Goal: Task Accomplishment & Management: Manage account settings

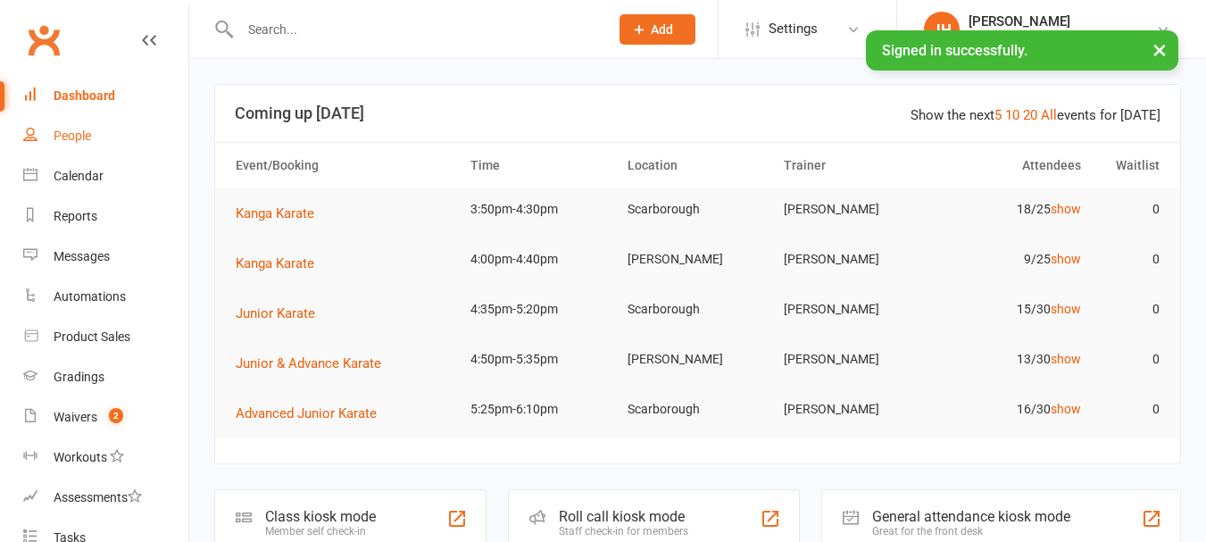
click at [89, 140] on div "People" at bounding box center [72, 136] width 37 height 14
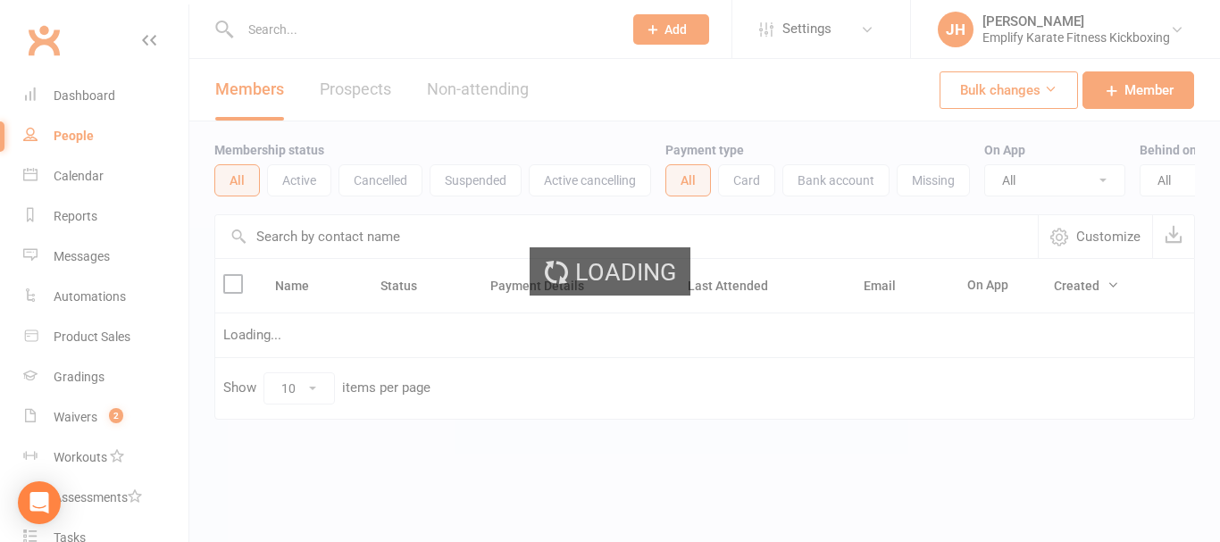
click at [88, 179] on div "Loading" at bounding box center [610, 271] width 1220 height 542
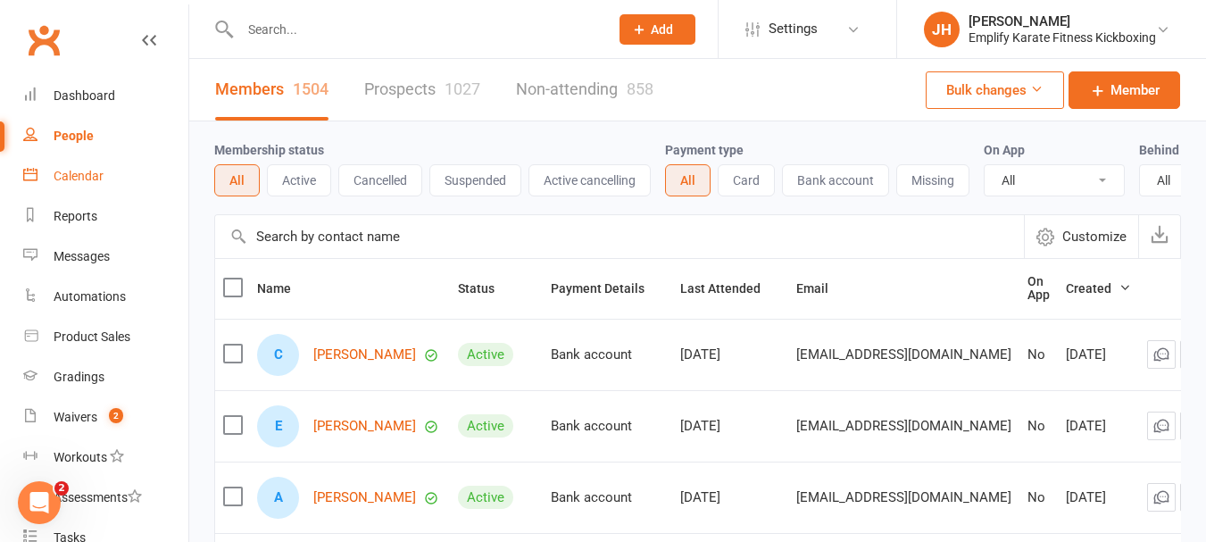
click at [88, 179] on div "Calendar" at bounding box center [79, 176] width 50 height 14
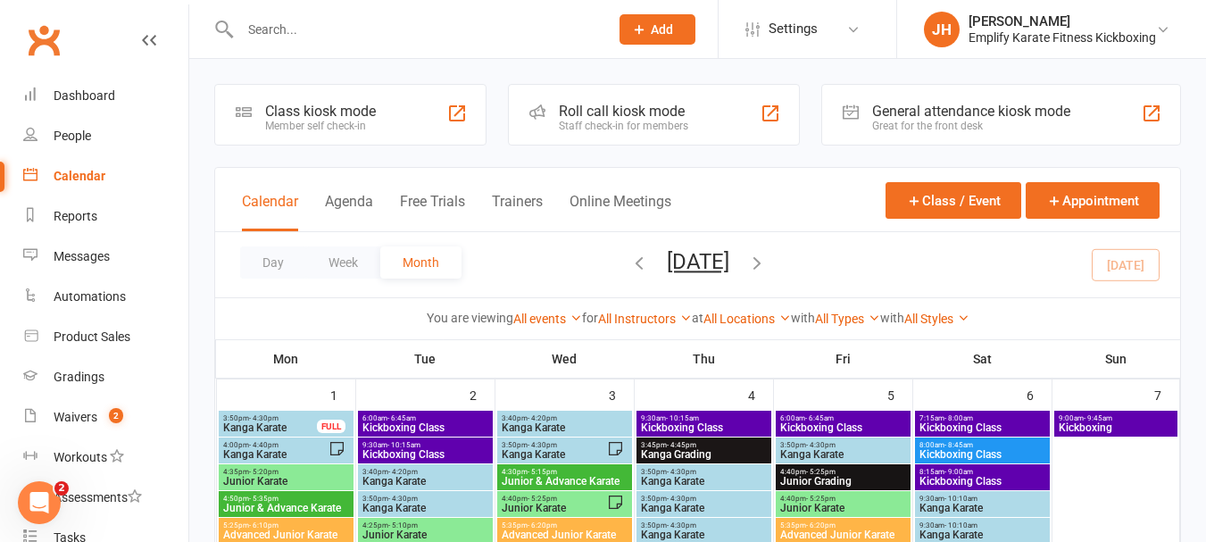
click at [737, 309] on div "All Locations [PERSON_NAME][GEOGRAPHIC_DATA] [PERSON_NAME]" at bounding box center [747, 319] width 87 height 20
click at [741, 321] on link "All Locations" at bounding box center [747, 319] width 87 height 14
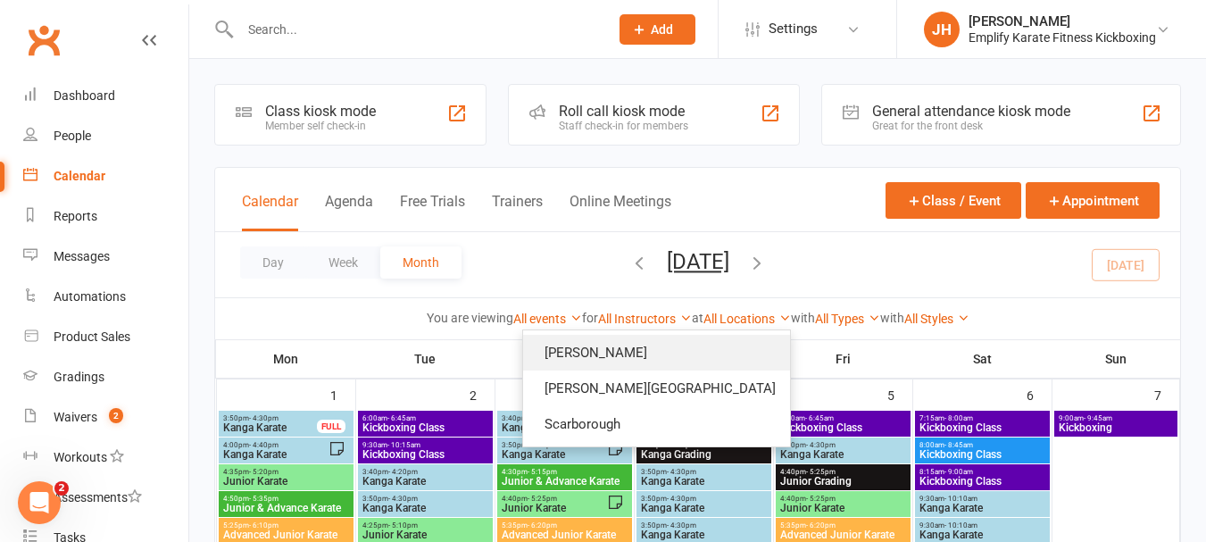
click at [676, 361] on link "[PERSON_NAME]" at bounding box center [656, 353] width 267 height 36
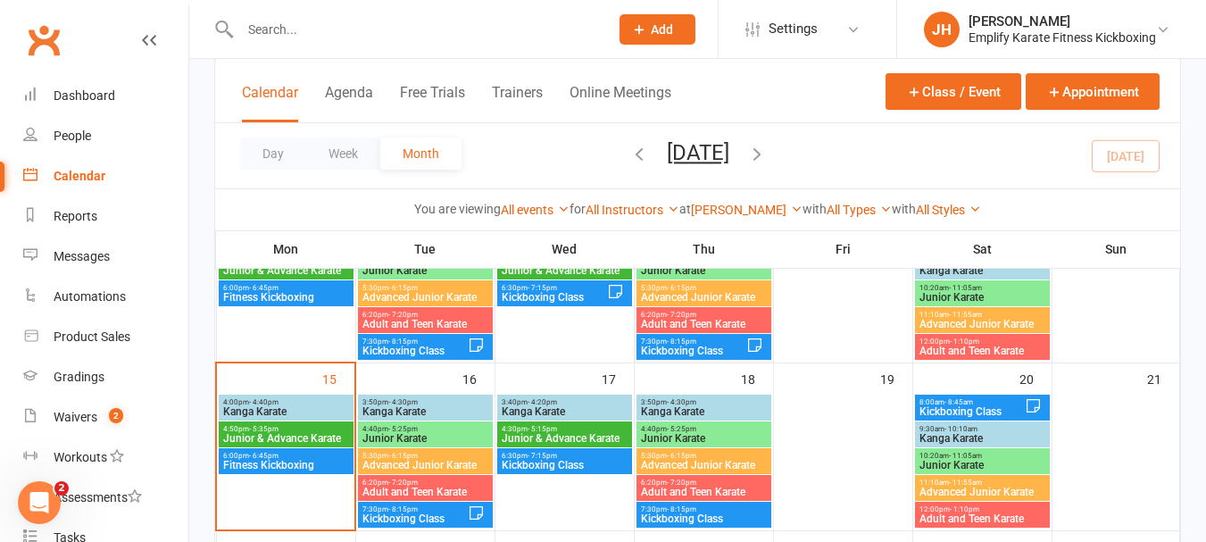
scroll to position [357, 0]
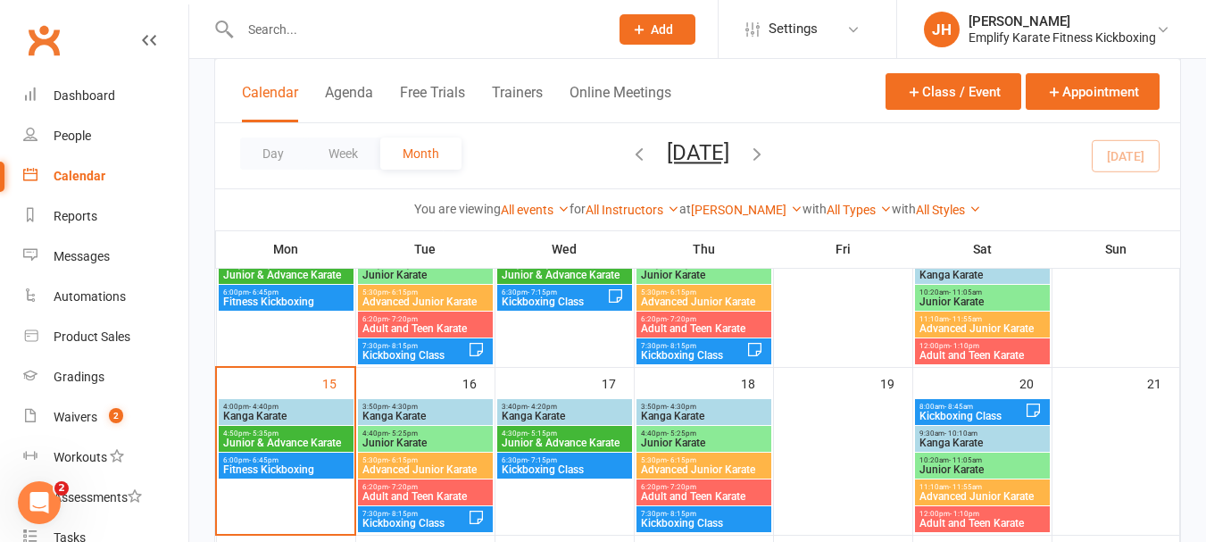
click at [303, 411] on span "Kanga Karate" at bounding box center [286, 416] width 128 height 11
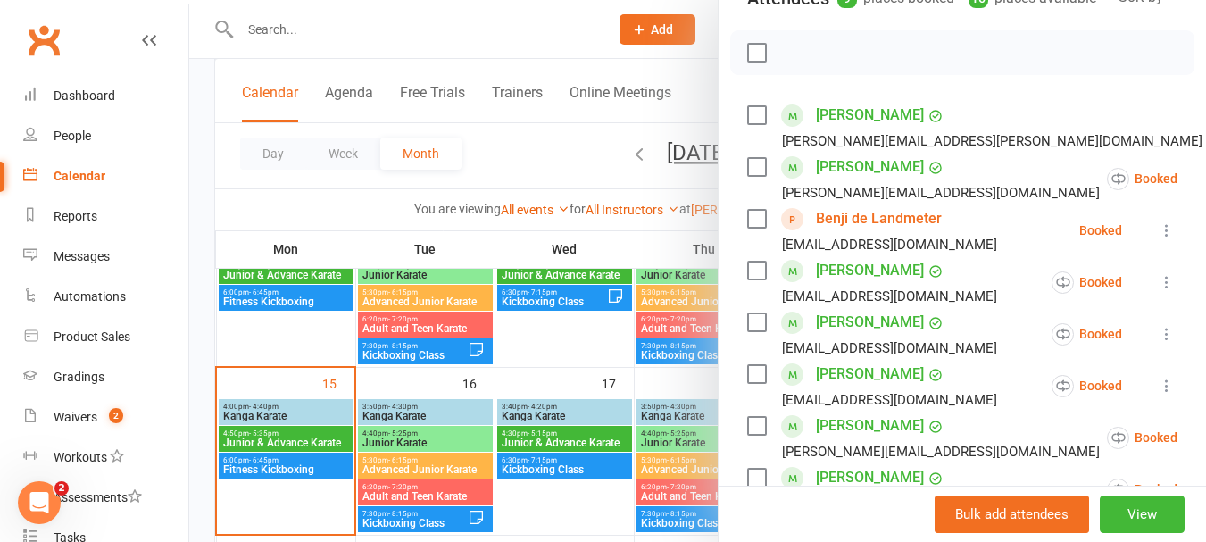
scroll to position [179, 0]
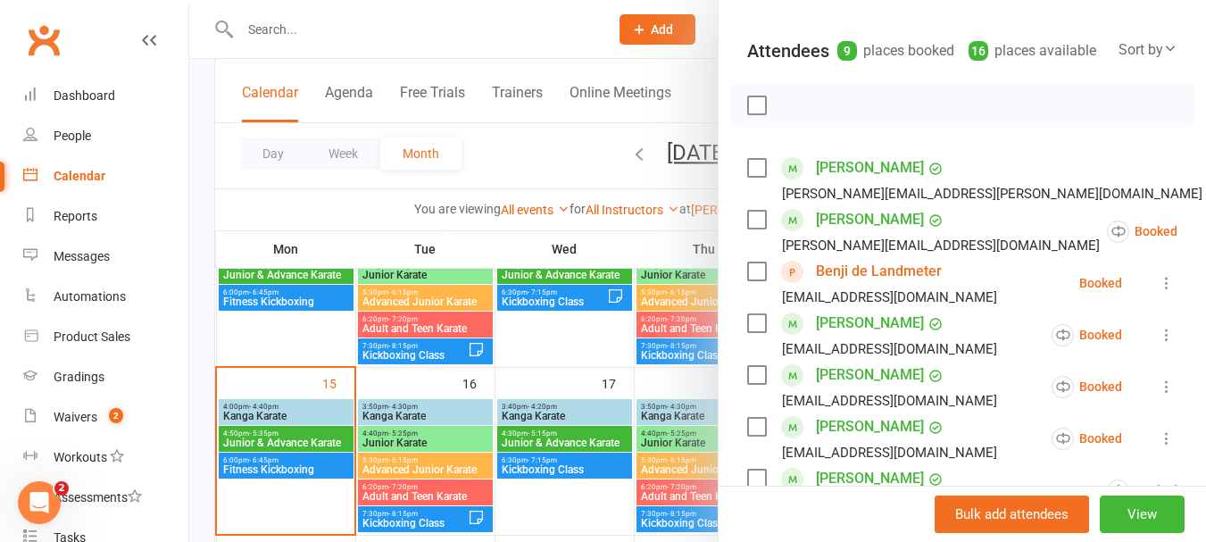
click at [747, 114] on label at bounding box center [756, 105] width 18 height 18
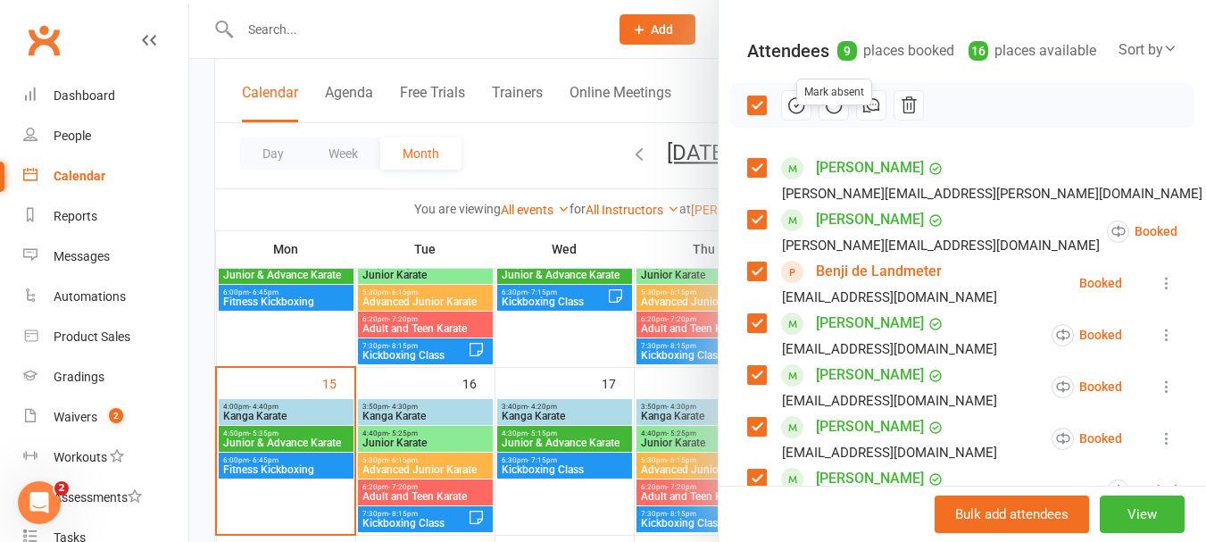
click at [831, 115] on icon "button" at bounding box center [834, 106] width 20 height 20
click at [748, 114] on label at bounding box center [756, 105] width 18 height 18
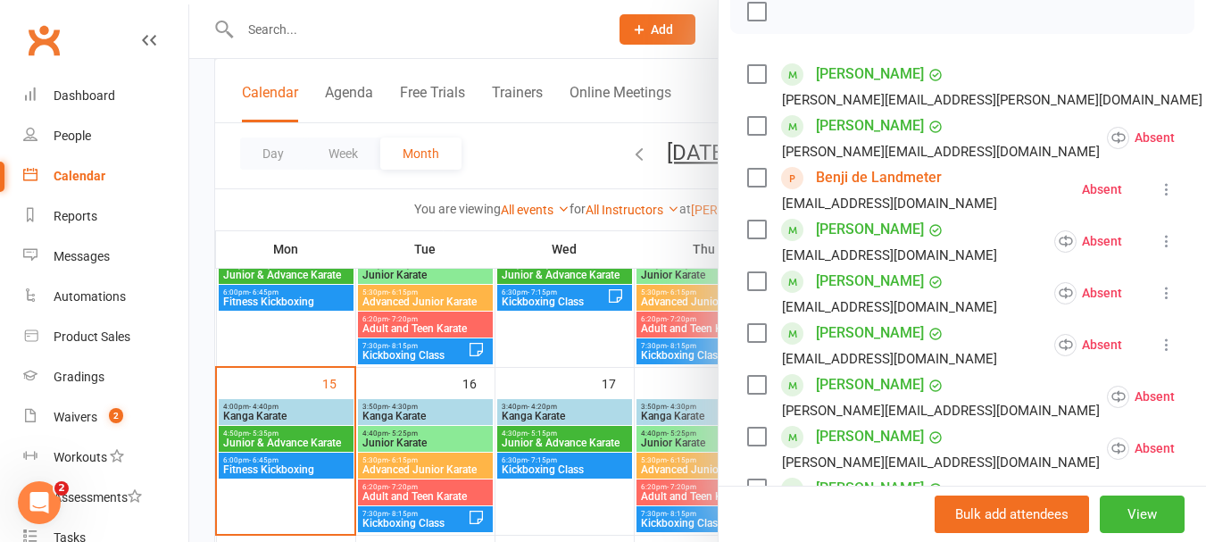
scroll to position [625, 0]
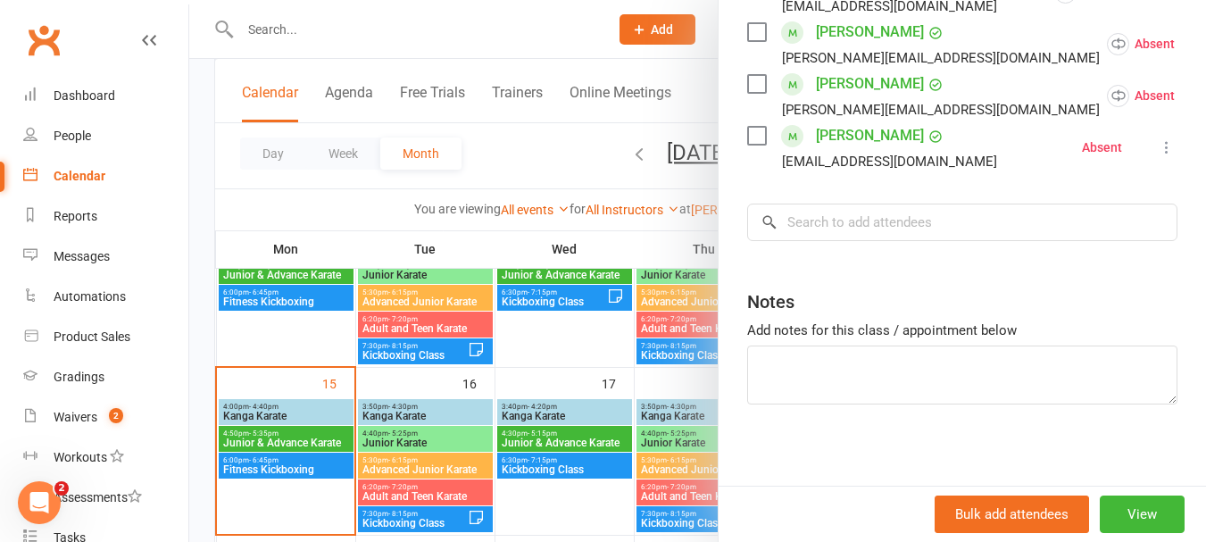
click at [845, 241] on input "search" at bounding box center [962, 222] width 430 height 37
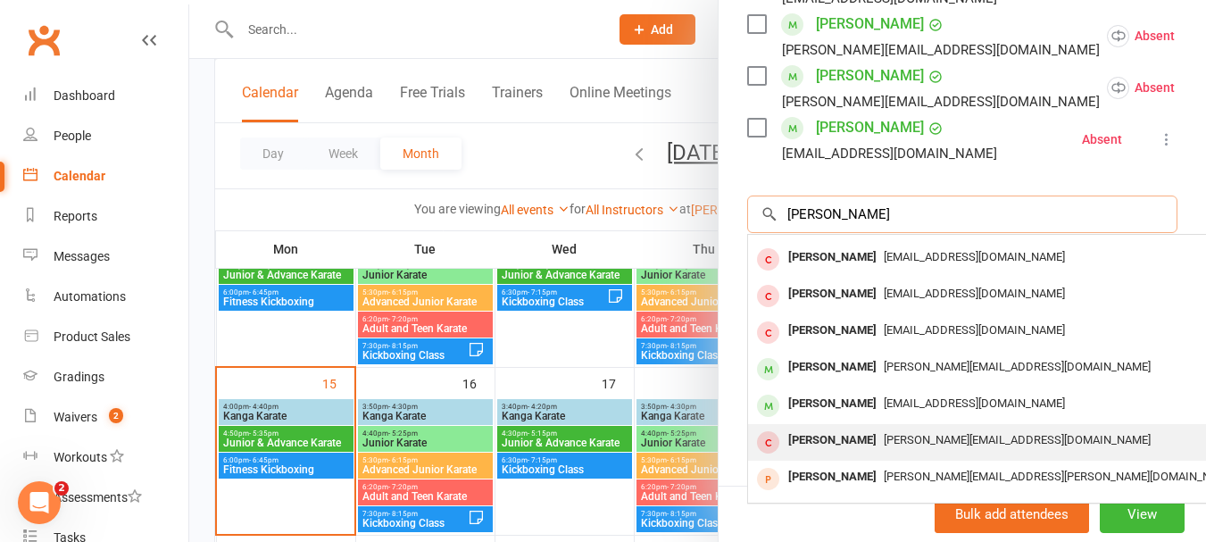
scroll to position [0, 0]
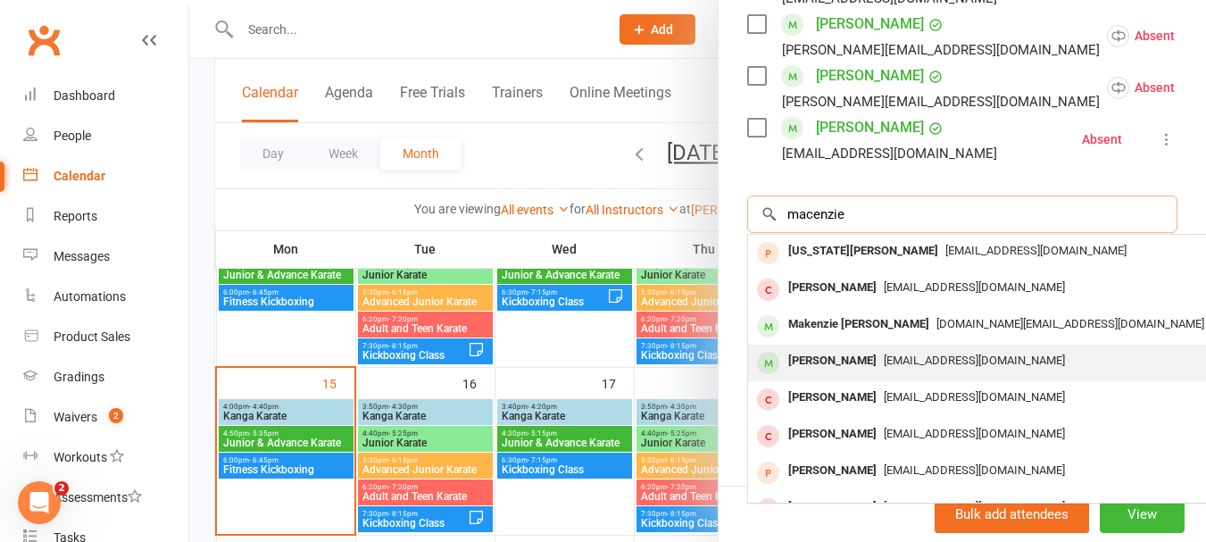
type input "macenzie"
click at [884, 353] on div "[PERSON_NAME]" at bounding box center [832, 361] width 103 height 26
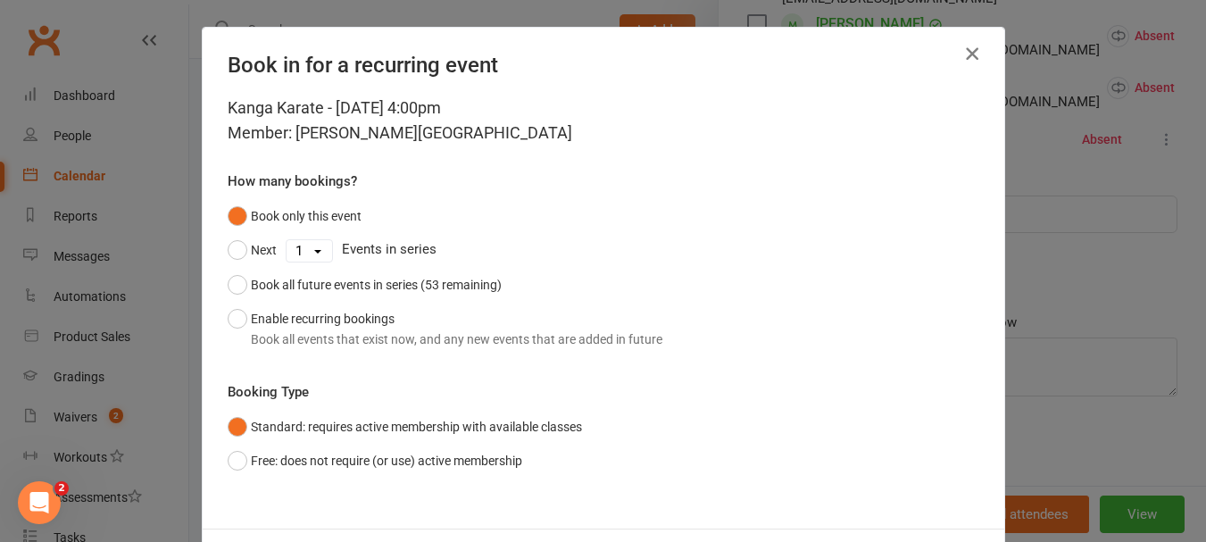
click at [974, 58] on icon "button" at bounding box center [972, 53] width 21 height 21
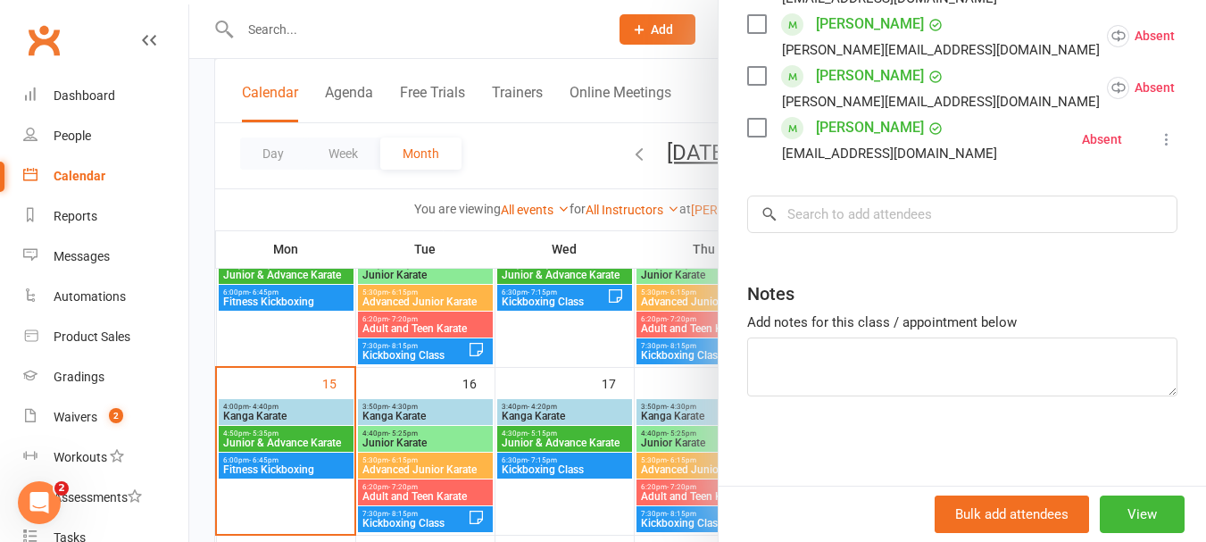
click at [321, 15] on div at bounding box center [697, 271] width 1017 height 542
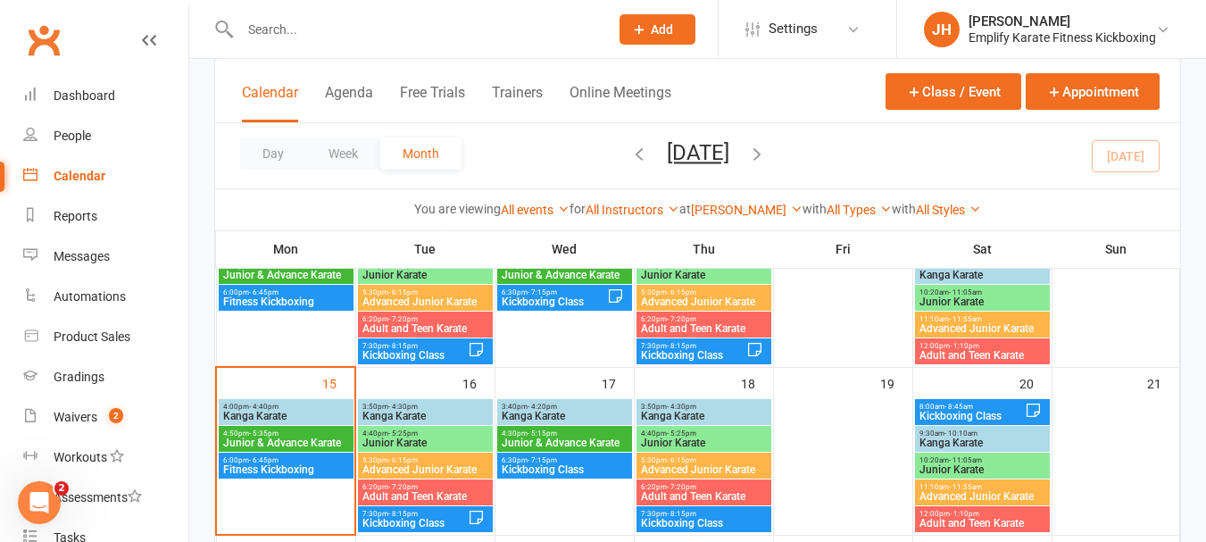
scroll to position [670, 0]
click at [315, 29] on input "text" at bounding box center [416, 29] width 362 height 25
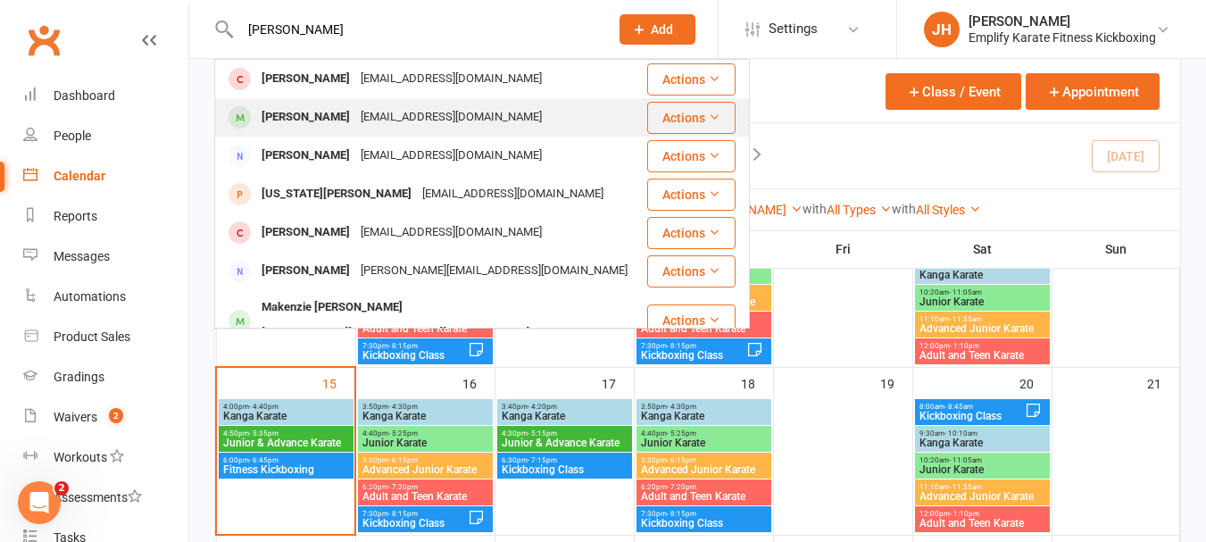
type input "[PERSON_NAME]"
click at [325, 112] on div "[PERSON_NAME]" at bounding box center [305, 117] width 99 height 26
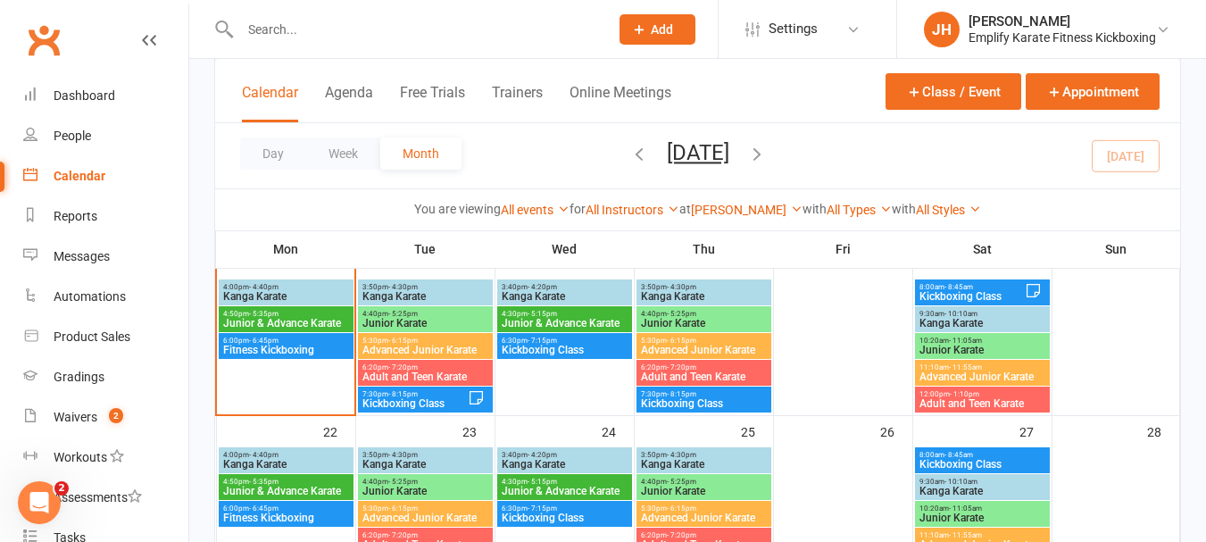
scroll to position [446, 0]
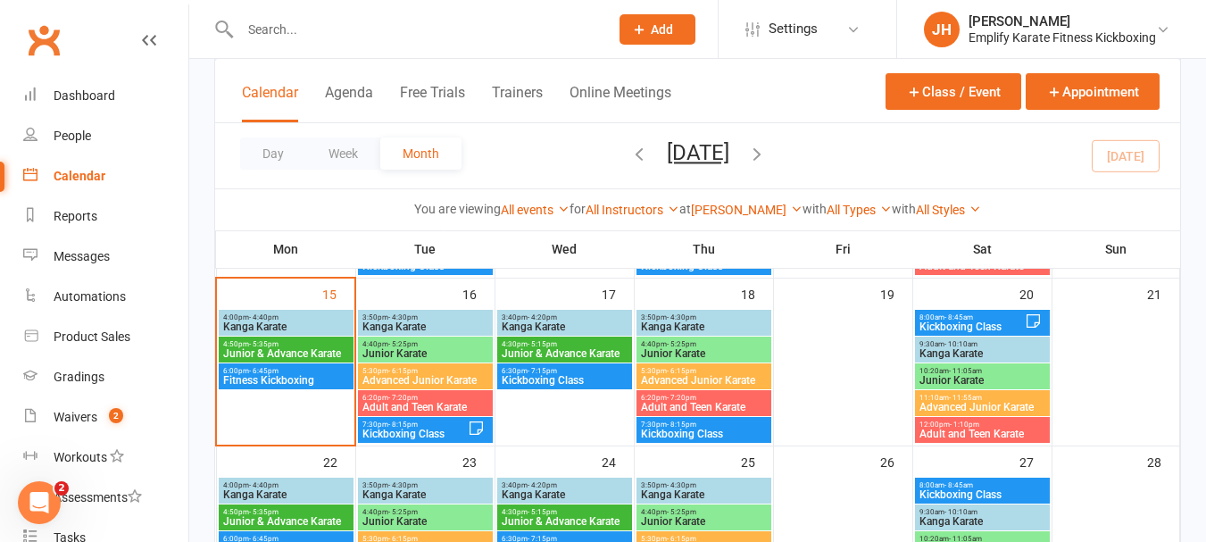
click at [249, 315] on span "- 4:40pm" at bounding box center [263, 317] width 29 height 8
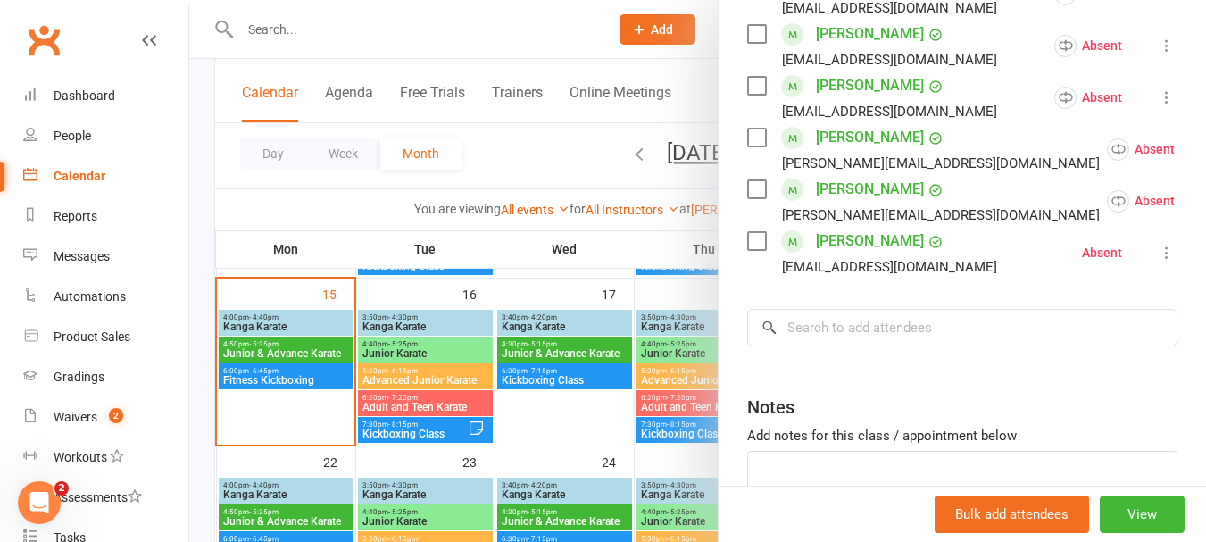
scroll to position [656, 0]
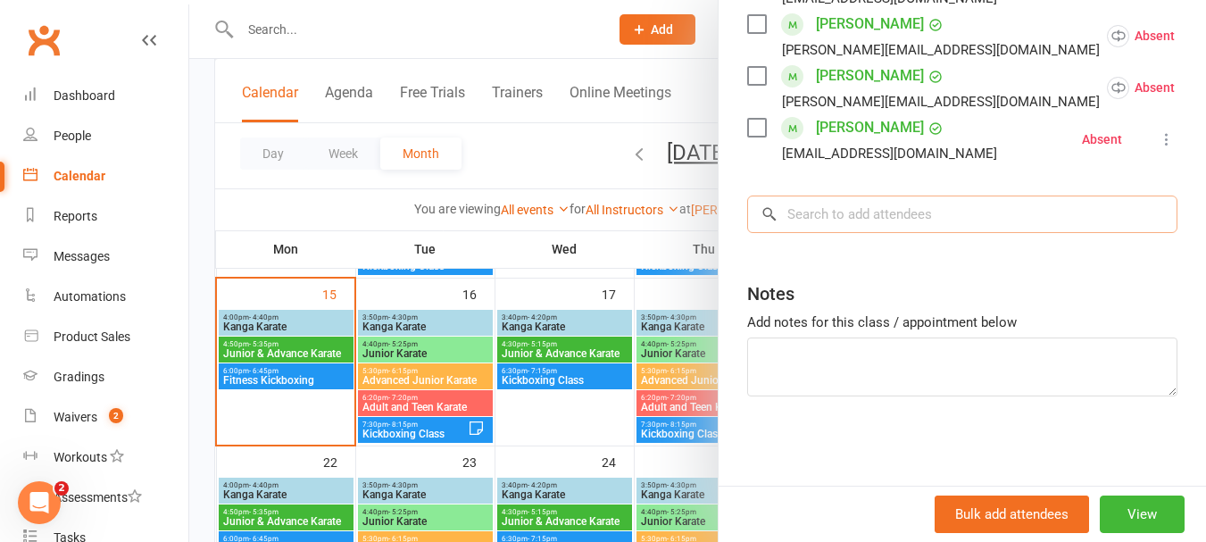
click at [1021, 229] on input "search" at bounding box center [962, 214] width 430 height 37
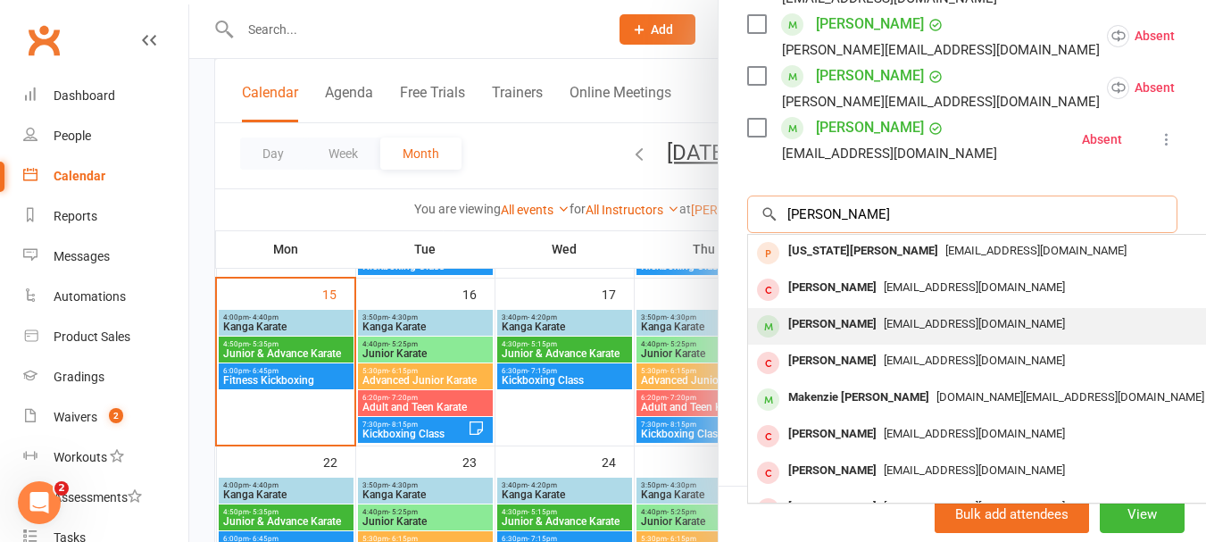
type input "[PERSON_NAME]"
click at [930, 317] on span "[EMAIL_ADDRESS][DOMAIN_NAME]" at bounding box center [974, 323] width 181 height 13
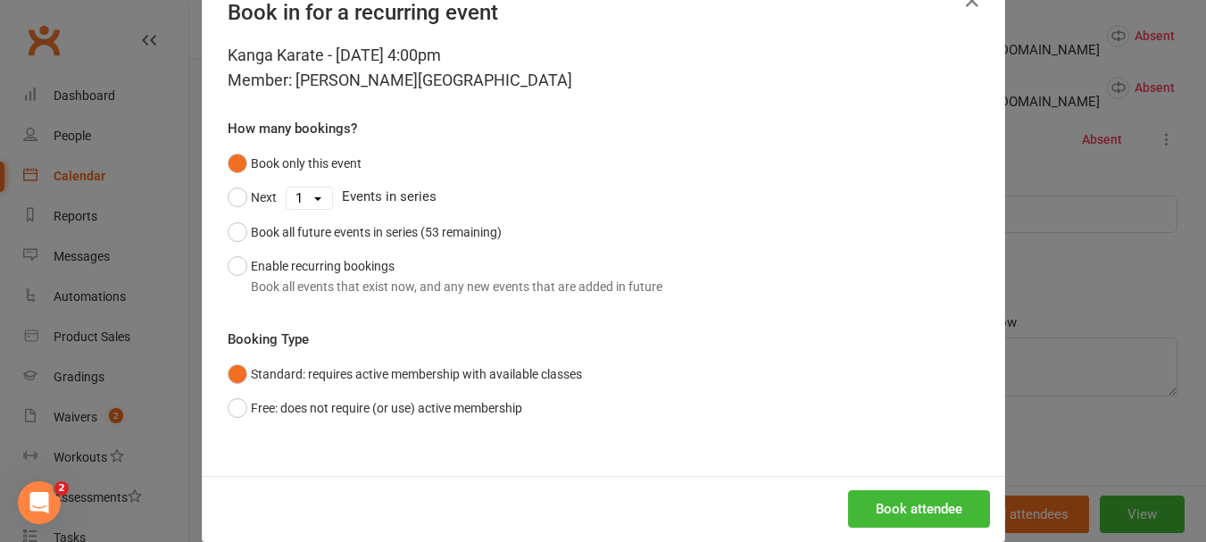
scroll to position [80, 0]
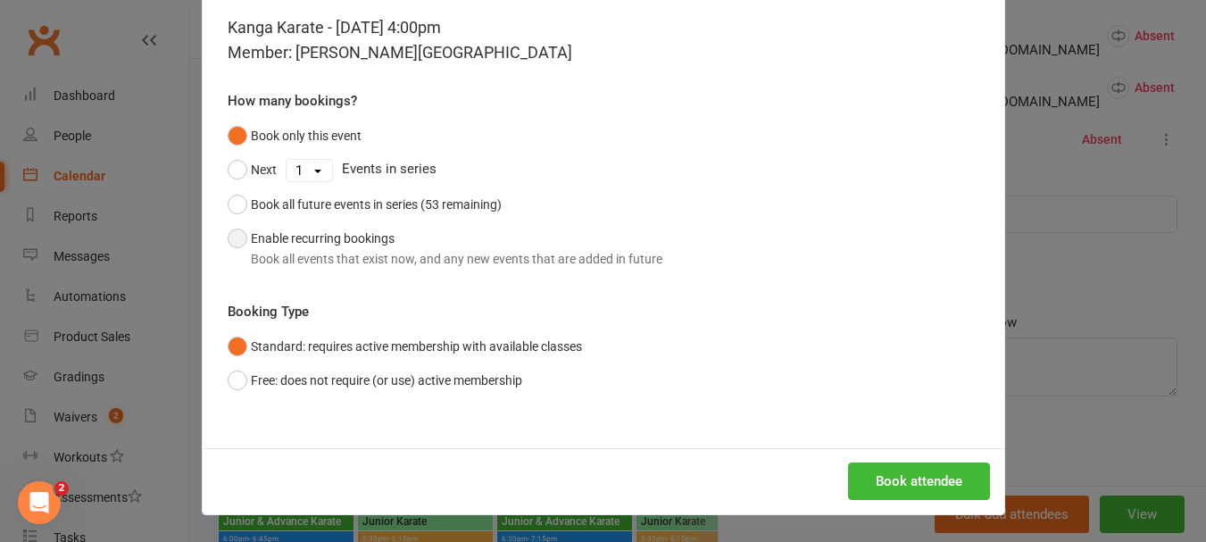
click at [247, 236] on button "Enable recurring bookings Book all events that exist now, and any new events th…" at bounding box center [445, 248] width 435 height 54
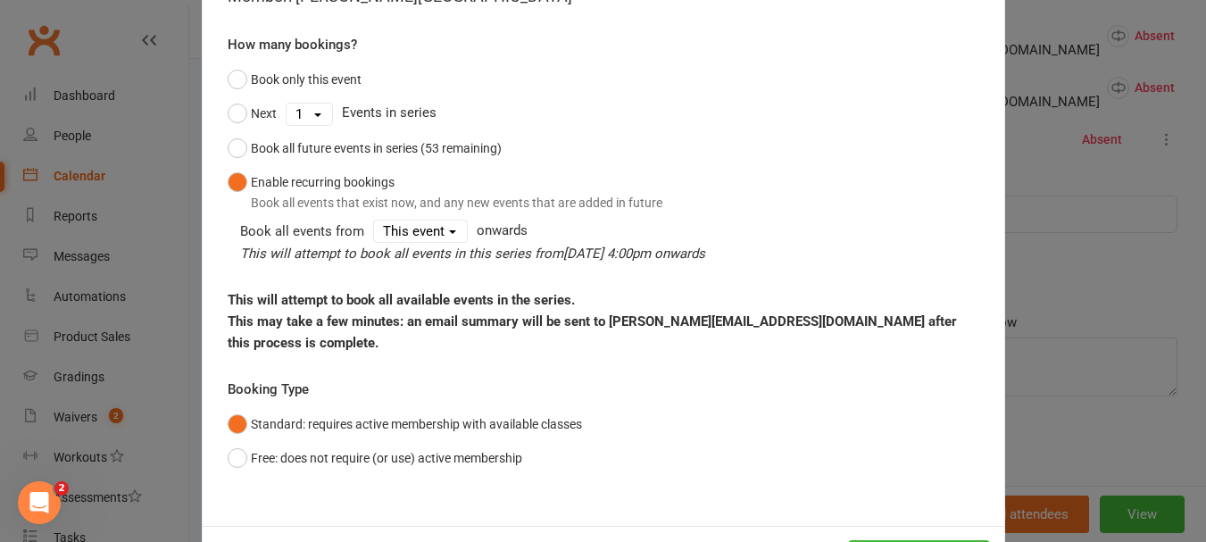
scroll to position [193, 0]
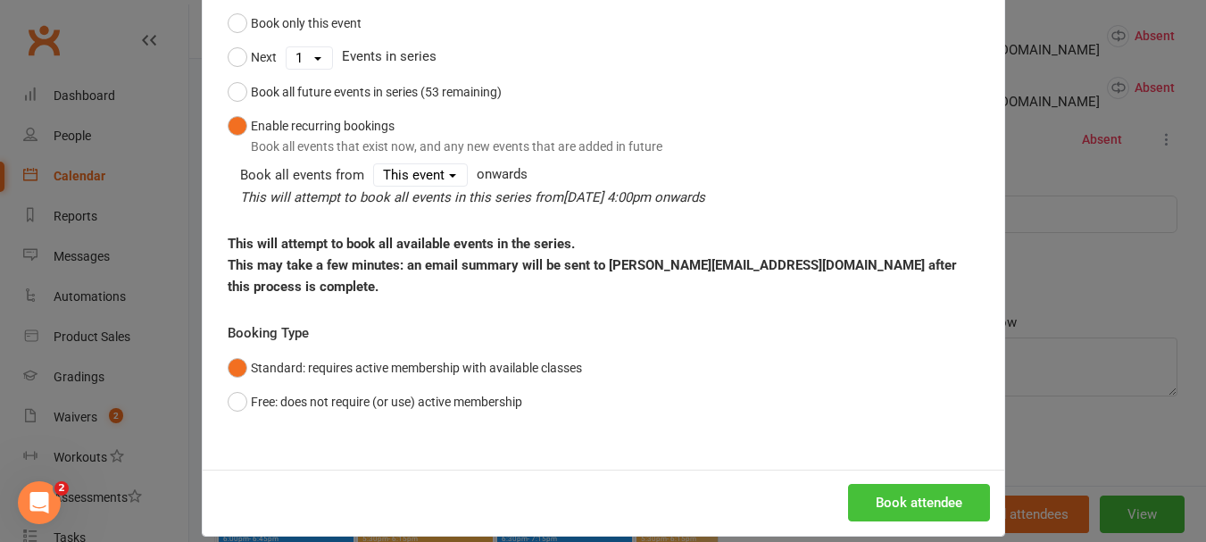
click at [909, 484] on button "Book attendee" at bounding box center [919, 502] width 142 height 37
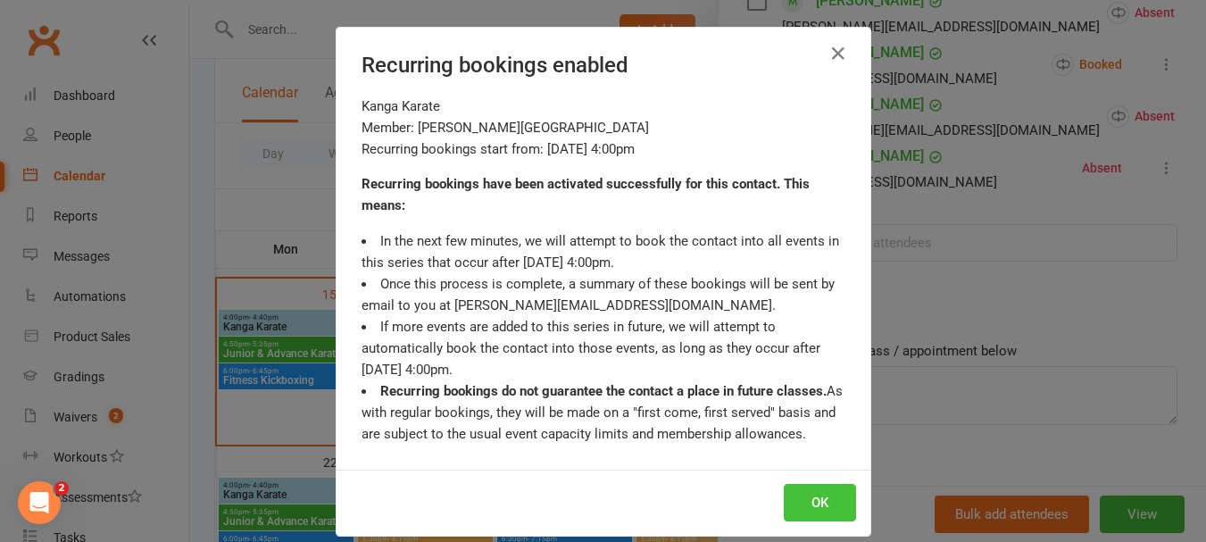
click at [812, 500] on button "OK" at bounding box center [820, 502] width 72 height 37
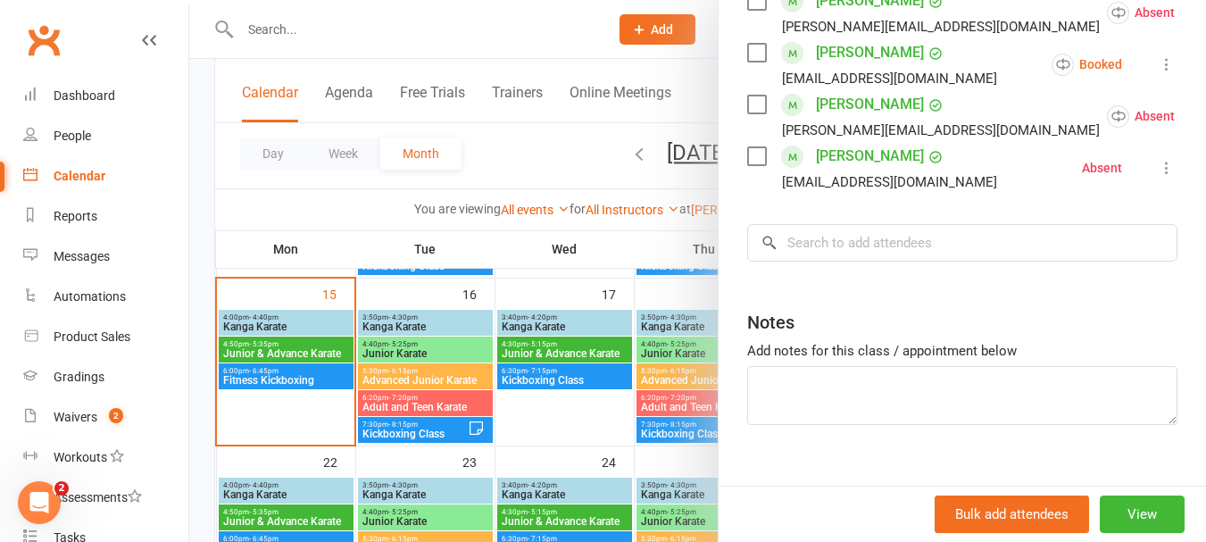
scroll to position [567, 0]
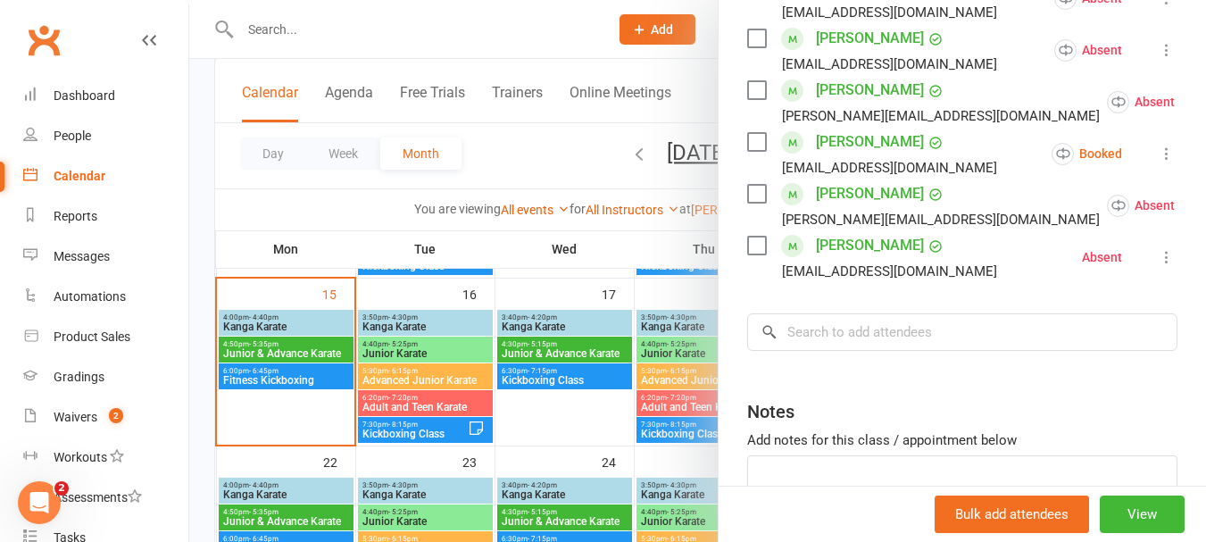
click at [1158, 162] on icon at bounding box center [1167, 154] width 18 height 18
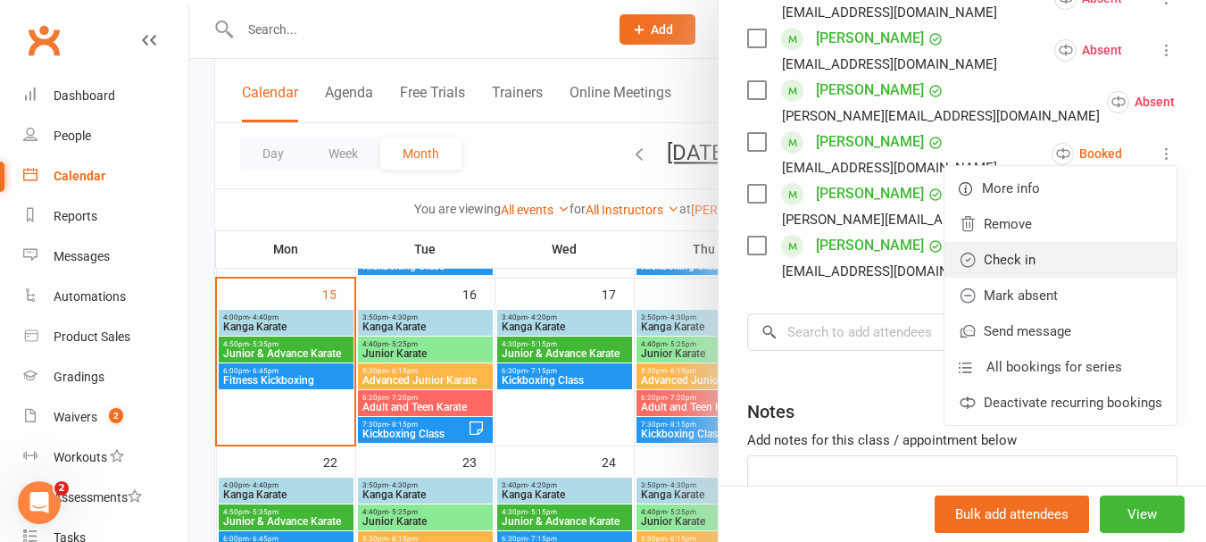
click at [976, 278] on link "Check in" at bounding box center [1061, 260] width 232 height 36
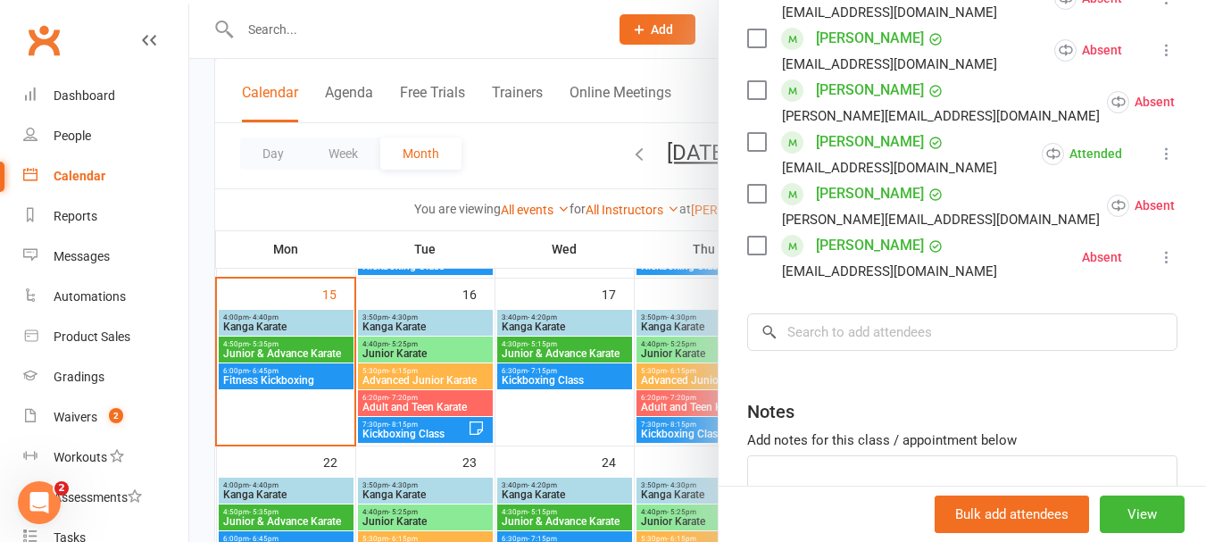
click at [1158, 162] on icon at bounding box center [1167, 154] width 18 height 18
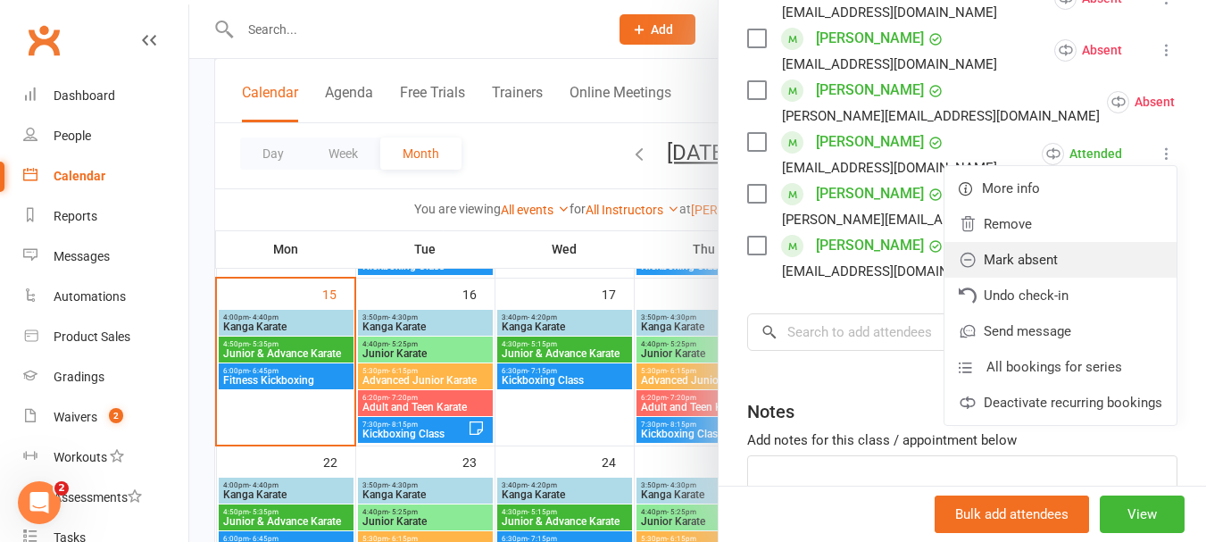
click at [1047, 278] on link "Mark absent" at bounding box center [1061, 260] width 232 height 36
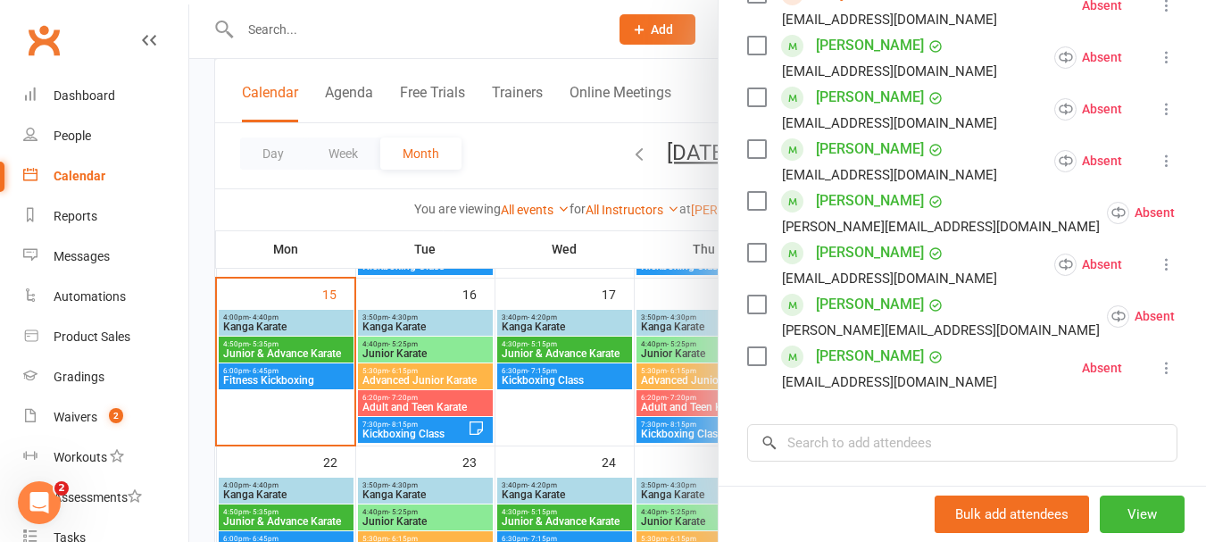
scroll to position [478, 0]
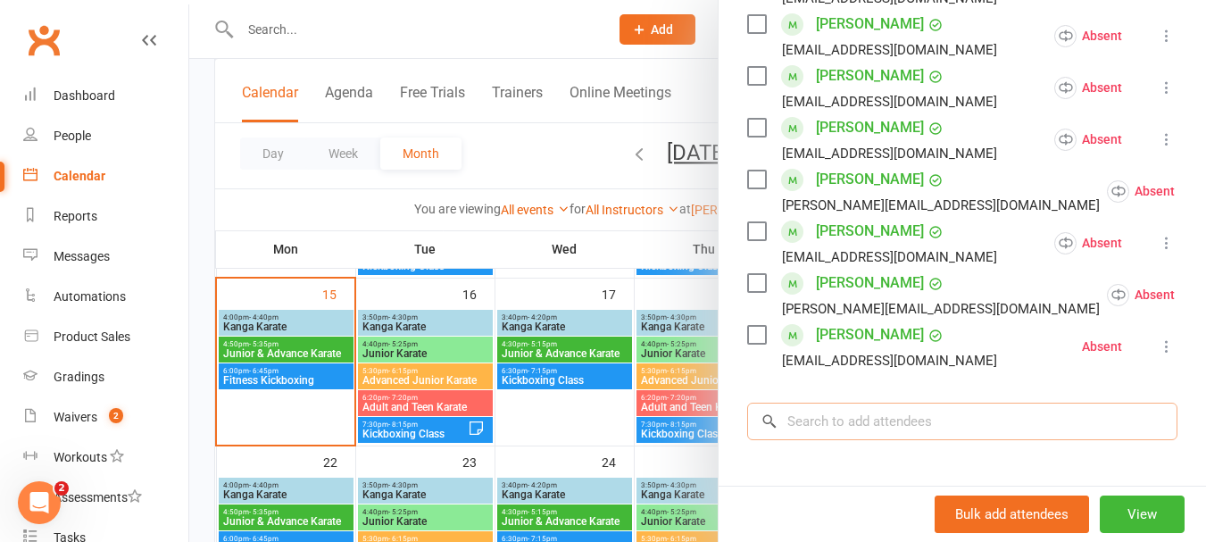
click at [901, 438] on input "search" at bounding box center [962, 421] width 430 height 37
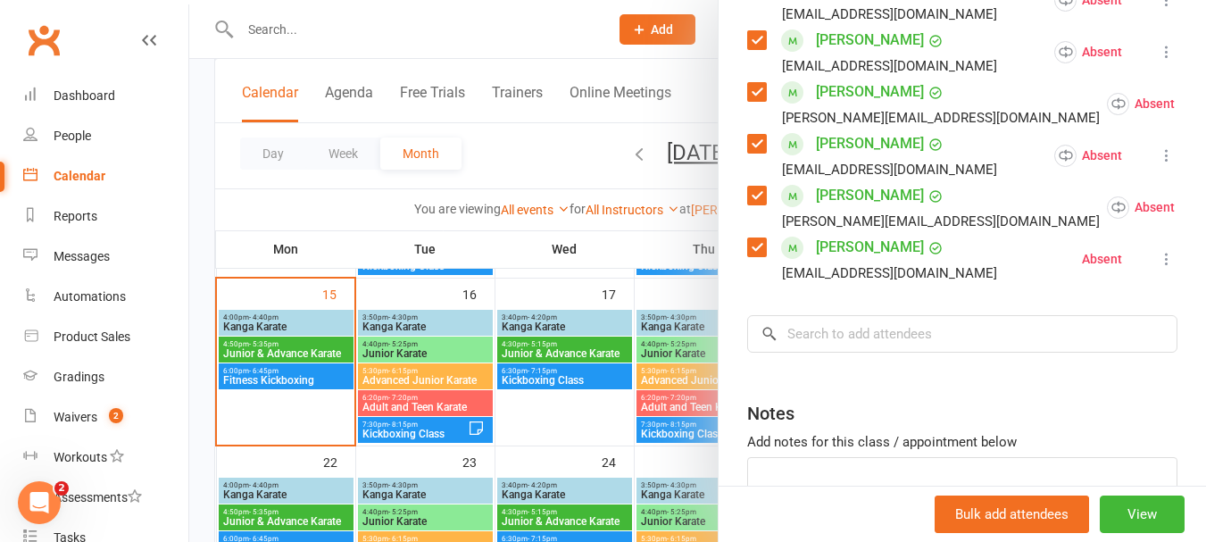
scroll to position [567, 0]
click at [747, 47] on label at bounding box center [756, 38] width 18 height 18
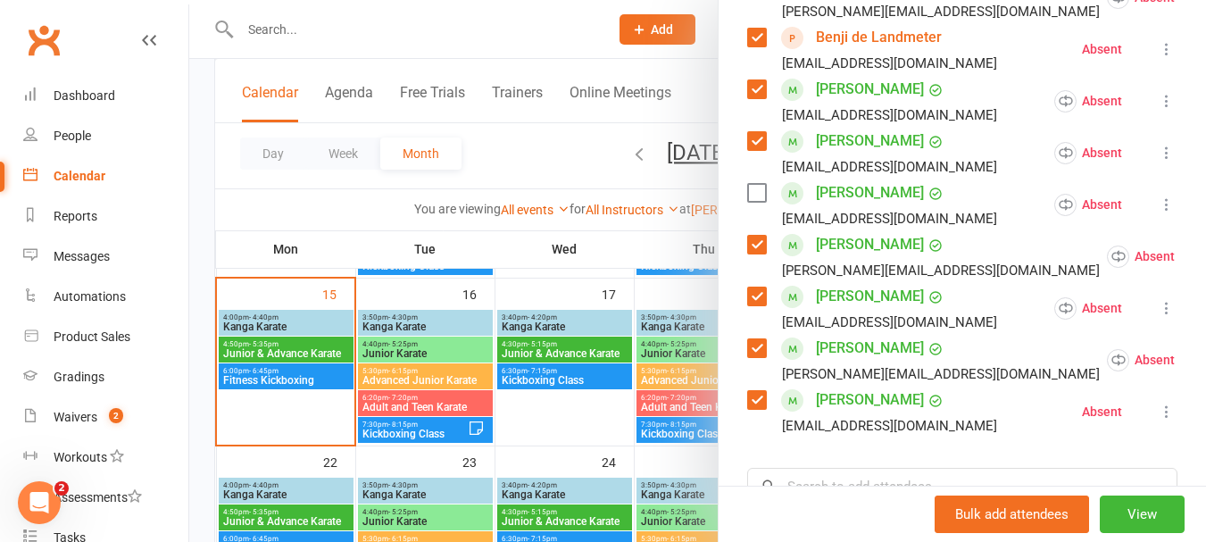
scroll to position [656, 0]
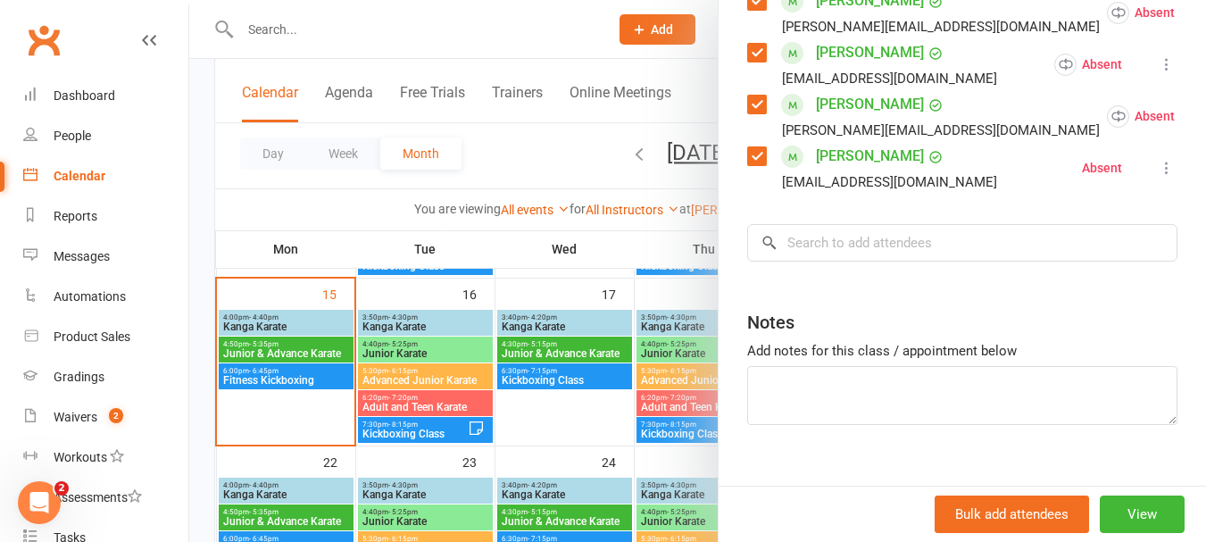
click at [747, 165] on label at bounding box center [756, 156] width 18 height 18
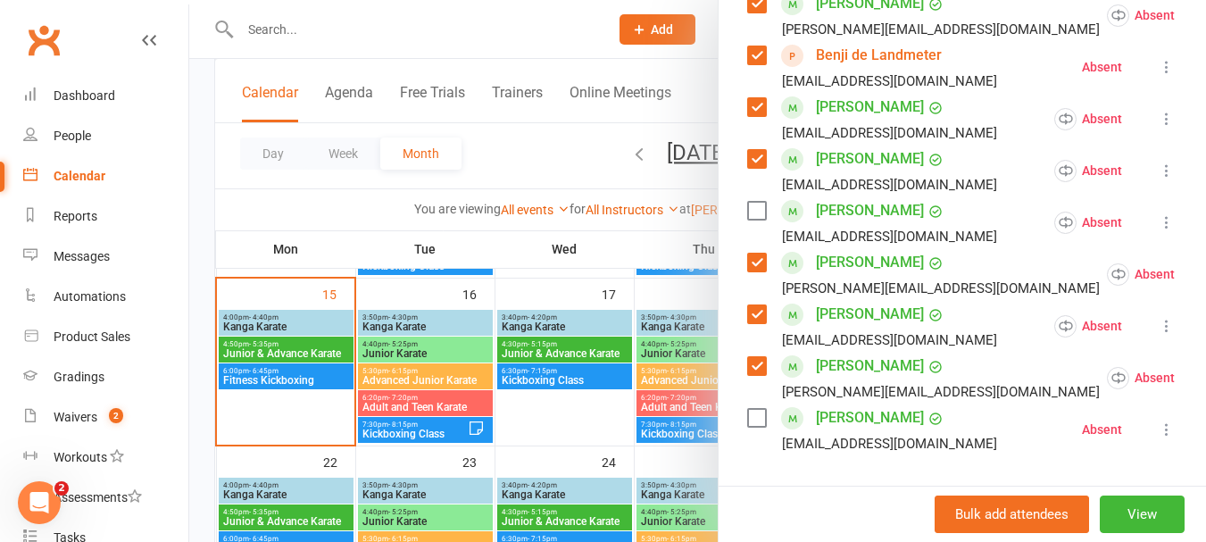
scroll to position [299, 0]
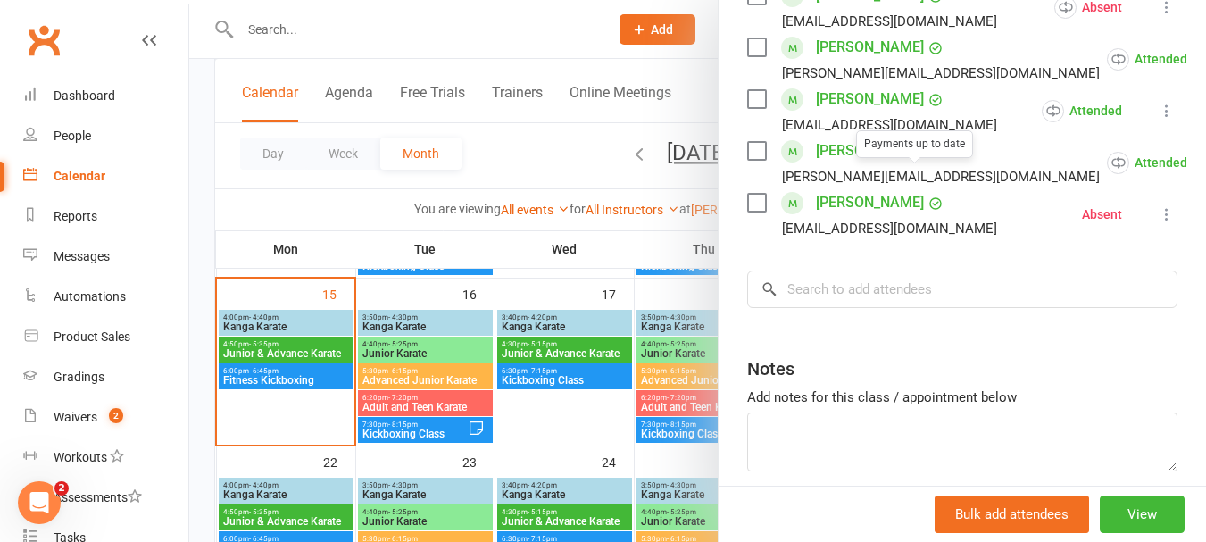
scroll to position [708, 0]
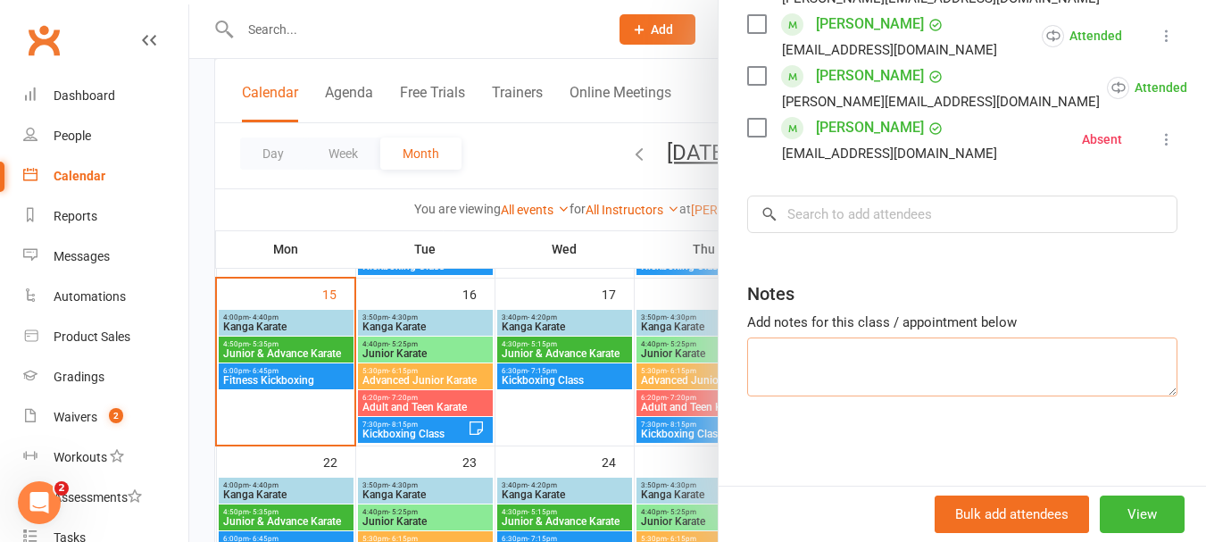
click at [819, 370] on textarea at bounding box center [962, 366] width 430 height 59
type textarea "10 tot"
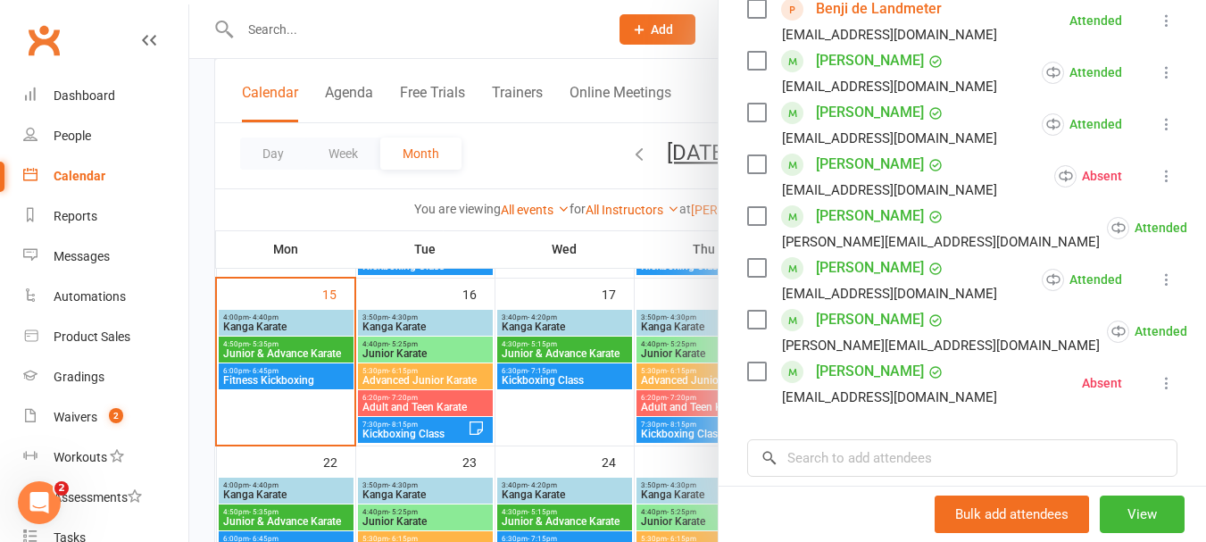
scroll to position [440, 0]
